Goal: Find specific fact

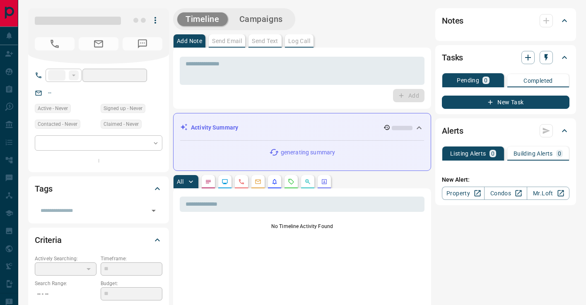
type input "**"
type input "**********"
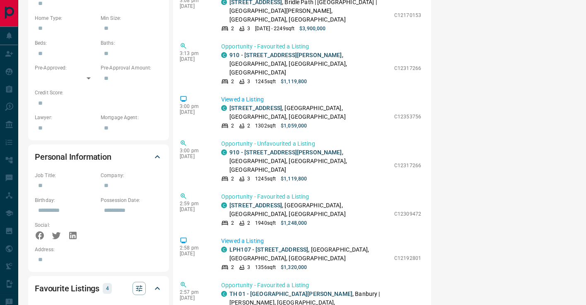
scroll to position [3833, 0]
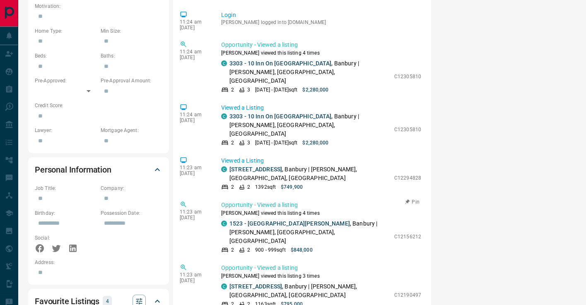
scroll to position [262, 0]
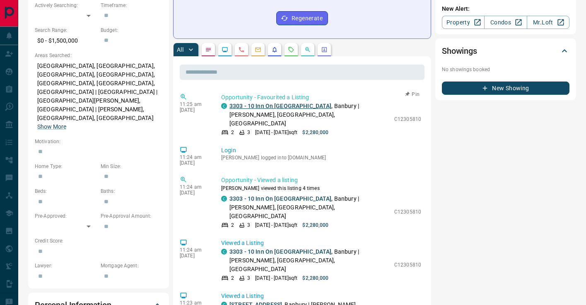
click at [258, 109] on link "3303 - 10 Inn On [GEOGRAPHIC_DATA]" at bounding box center [281, 106] width 102 height 7
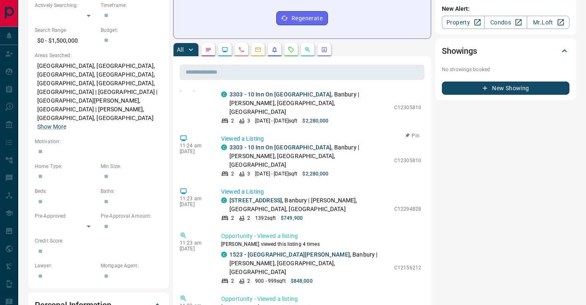
scroll to position [157, 0]
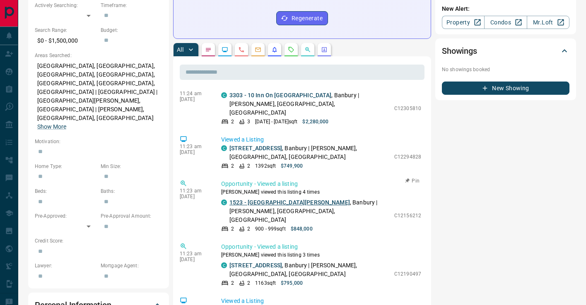
click at [265, 199] on link "1523 - [GEOGRAPHIC_DATA][PERSON_NAME]" at bounding box center [290, 202] width 121 height 7
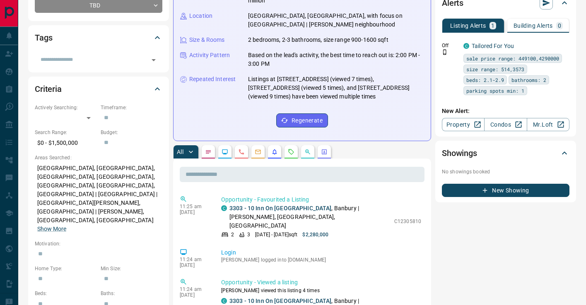
scroll to position [0, 0]
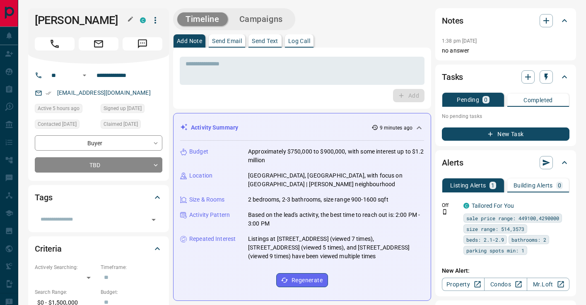
click at [41, 15] on h1 "[PERSON_NAME]" at bounding box center [81, 20] width 93 height 13
drag, startPoint x: 36, startPoint y: 19, endPoint x: 107, endPoint y: 20, distance: 71.3
click at [107, 20] on h1 "[PERSON_NAME]" at bounding box center [81, 20] width 93 height 13
copy h1 "[PERSON_NAME]"
click at [220, 109] on div "* ​ Add" at bounding box center [302, 78] width 258 height 61
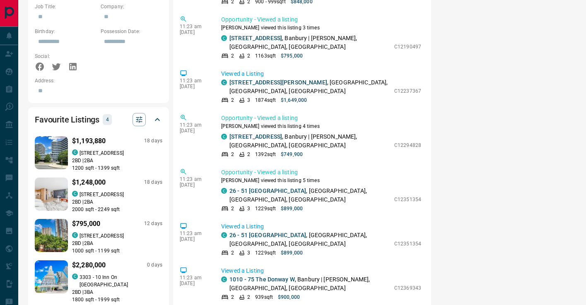
scroll to position [305, 0]
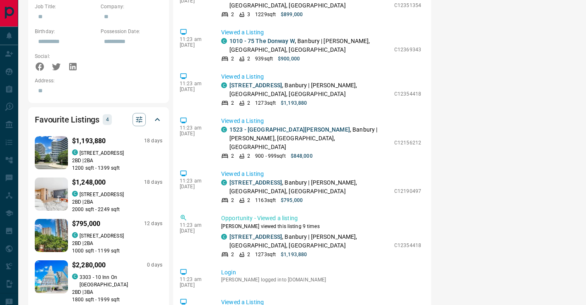
click at [73, 136] on p "$1,193,880" at bounding box center [89, 141] width 34 height 10
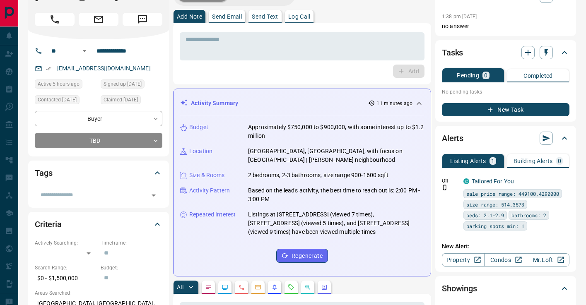
scroll to position [0, 0]
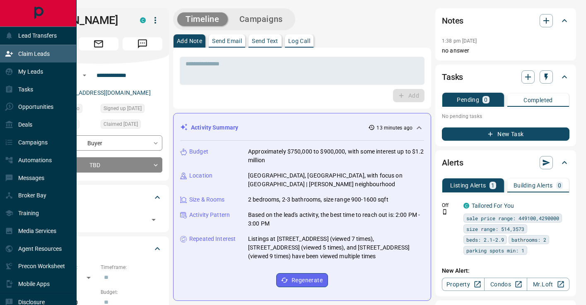
click at [7, 56] on icon at bounding box center [8, 53] width 7 height 5
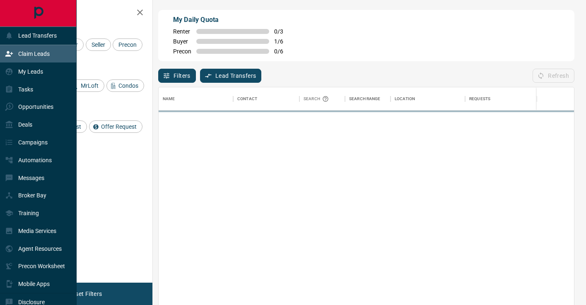
scroll to position [231, 416]
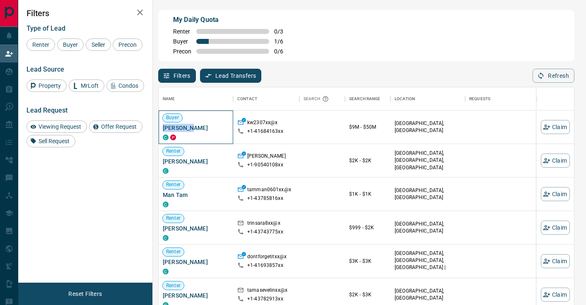
drag, startPoint x: 194, startPoint y: 127, endPoint x: 159, endPoint y: 127, distance: 34.8
click at [159, 127] on div "Buyer [PERSON_NAME]" at bounding box center [196, 128] width 75 height 34
copy span "[PERSON_NAME]"
